Goal: Check status: Check status

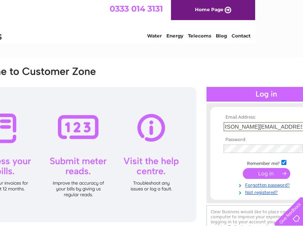
scroll to position [0, 15]
type input "[PERSON_NAME][EMAIL_ADDRESS][PERSON_NAME][DOMAIN_NAME]"
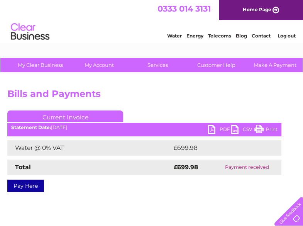
scroll to position [0, 79]
